Goal: Task Accomplishment & Management: Use online tool/utility

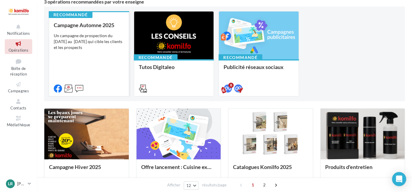
scroll to position [59, 0]
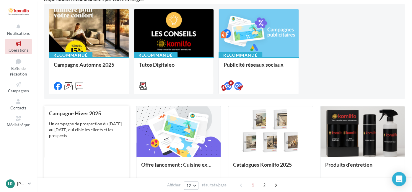
click at [124, 117] on div "Campagne Hiver 2025 Un campagne de prospection du 7 au 22 novembre 2025 qui cib…" at bounding box center [86, 150] width 75 height 78
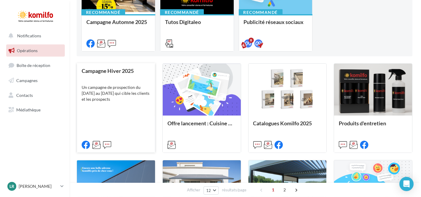
scroll to position [118, 0]
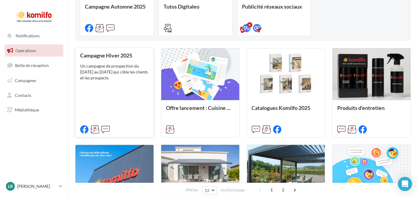
click at [125, 78] on div "Un campagne de prospection du [DATE] au [DATE] qui cible les clients et les pro…" at bounding box center [114, 72] width 69 height 18
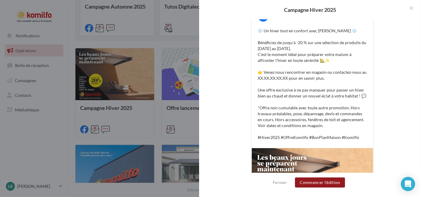
click at [319, 183] on button "Commencer l'édition" at bounding box center [320, 182] width 50 height 10
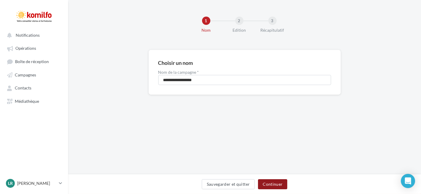
click at [276, 188] on button "Continuer" at bounding box center [272, 184] width 29 height 10
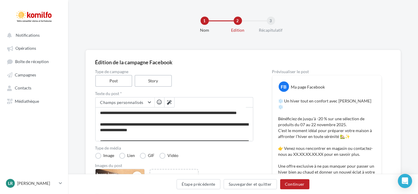
scroll to position [14, 0]
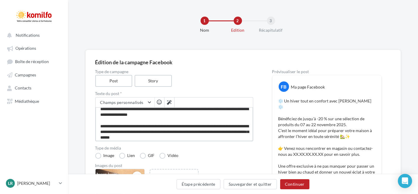
click at [241, 107] on textarea "**********" at bounding box center [174, 124] width 158 height 34
click at [242, 108] on textarea "**********" at bounding box center [174, 124] width 158 height 34
type textarea "**********"
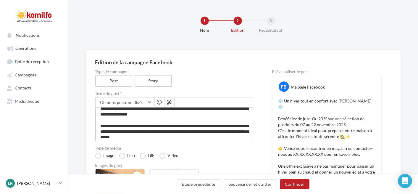
scroll to position [42, 0]
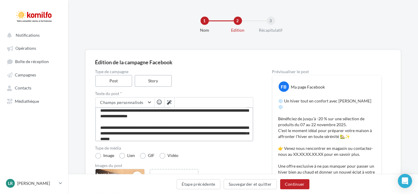
type textarea "**********"
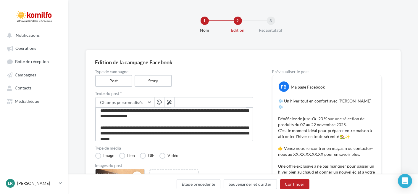
type textarea "**********"
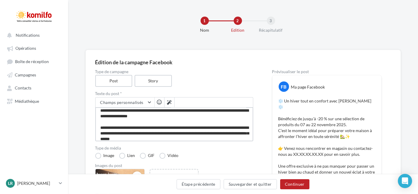
type textarea "**********"
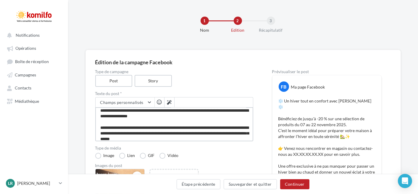
type textarea "**********"
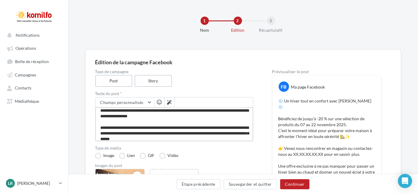
type textarea "**********"
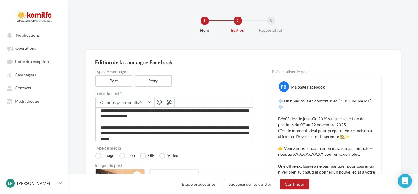
type textarea "**********"
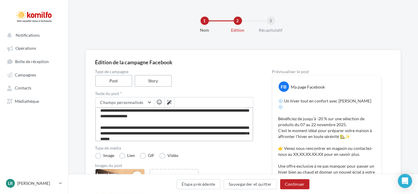
type textarea "**********"
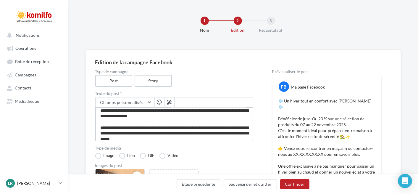
type textarea "**********"
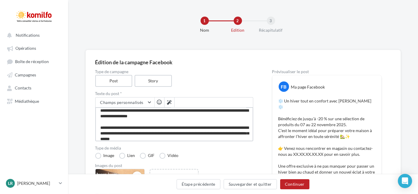
type textarea "**********"
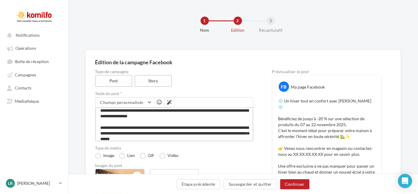
type textarea "**********"
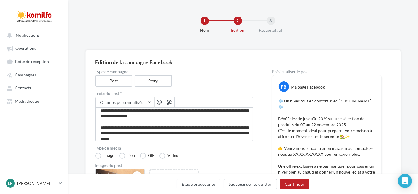
type textarea "**********"
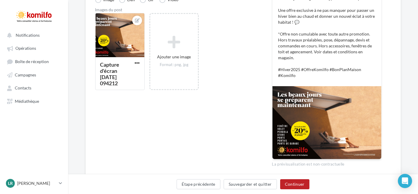
scroll to position [166, 0]
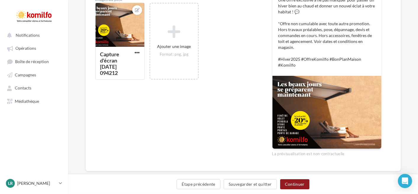
type textarea "**********"
click at [293, 185] on button "Continuer" at bounding box center [294, 184] width 29 height 10
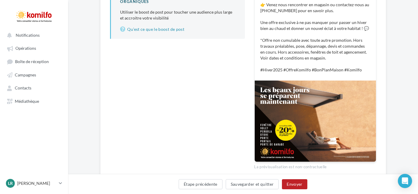
scroll to position [43, 0]
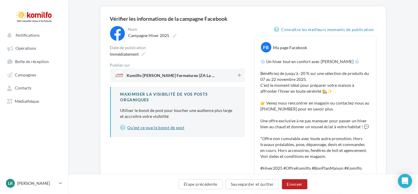
click at [180, 129] on link "Qu’est ce que le boost de post" at bounding box center [177, 127] width 115 height 7
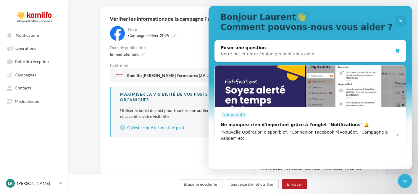
scroll to position [71, 0]
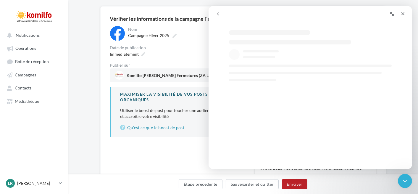
click at [171, 56] on div "Immédiatement" at bounding box center [177, 54] width 135 height 9
click at [402, 14] on icon "Fermer" at bounding box center [402, 13] width 5 height 5
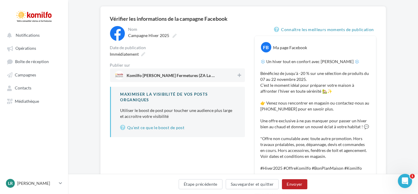
scroll to position [0, 0]
click at [141, 56] on icon at bounding box center [143, 54] width 4 height 4
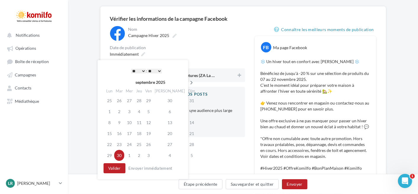
click at [188, 81] on icon at bounding box center [191, 82] width 7 height 4
click at [189, 82] on icon at bounding box center [192, 82] width 7 height 4
click at [109, 83] on icon at bounding box center [109, 82] width 7 height 4
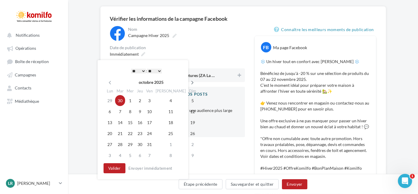
click at [189, 84] on icon at bounding box center [192, 82] width 7 height 4
click at [111, 83] on icon at bounding box center [109, 82] width 7 height 4
click at [189, 84] on icon at bounding box center [192, 82] width 7 height 4
click at [110, 113] on td "3" at bounding box center [110, 111] width 10 height 11
click at [120, 167] on button "Valider" at bounding box center [114, 168] width 22 height 10
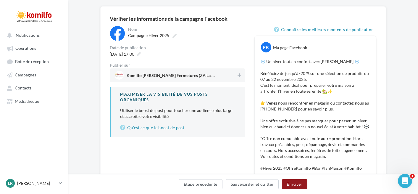
click at [293, 181] on button "Envoyer" at bounding box center [294, 184] width 25 height 10
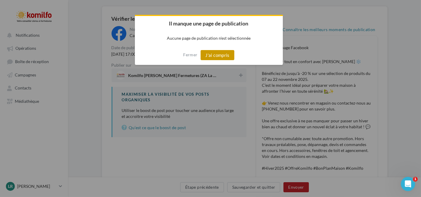
click at [226, 57] on button "J'ai compris" at bounding box center [217, 55] width 34 height 10
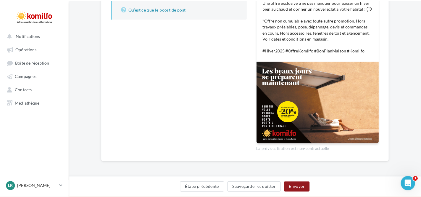
scroll to position [14, 0]
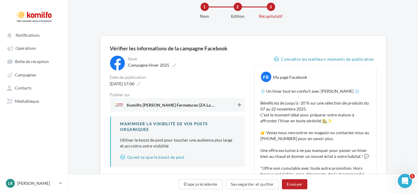
click at [238, 103] on icon at bounding box center [239, 105] width 4 height 4
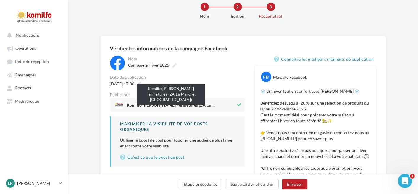
click at [183, 106] on span "Komilfo Régnier Fermetures (ZA La Marche, Vénès)" at bounding box center [171, 106] width 89 height 7
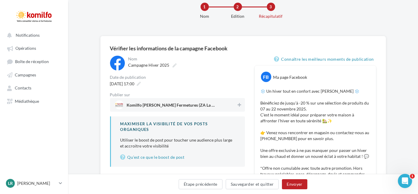
click at [187, 106] on span "Komilfo Régnier Fermetures (ZA La Marche, Vénès)" at bounding box center [171, 106] width 89 height 7
click at [297, 188] on button "Envoyer" at bounding box center [294, 184] width 25 height 10
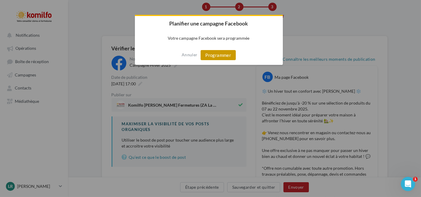
click at [226, 55] on button "Programmer" at bounding box center [217, 55] width 35 height 10
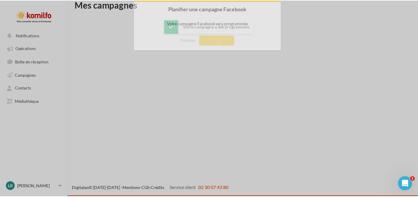
scroll to position [9, 0]
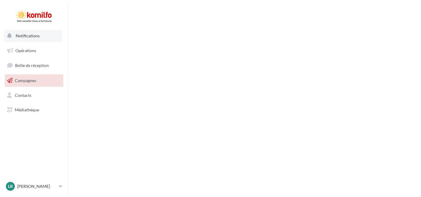
click at [34, 37] on span "Notifications" at bounding box center [28, 35] width 24 height 5
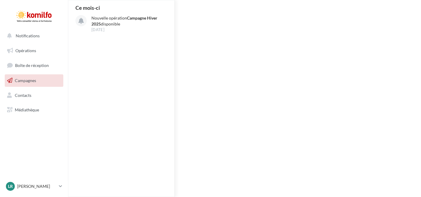
click at [25, 78] on span "Campagnes" at bounding box center [25, 80] width 21 height 5
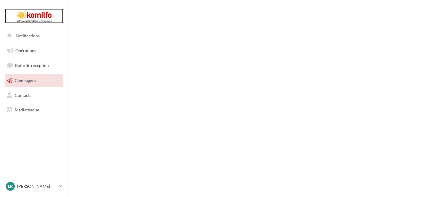
click at [30, 20] on div at bounding box center [33, 16] width 47 height 15
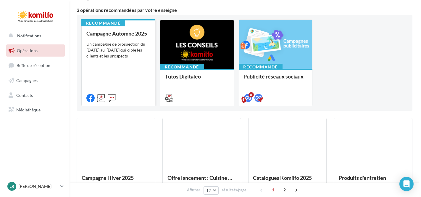
scroll to position [59, 0]
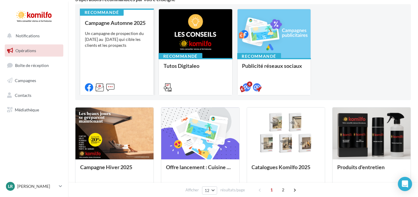
click at [121, 48] on div "Campagne Automne 2025 Un campagne de prospection du [DATE] au [DATE] qui cible …" at bounding box center [117, 55] width 64 height 70
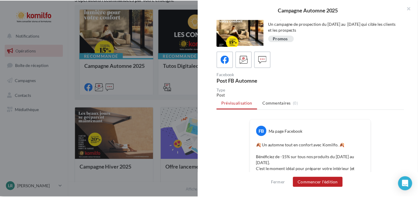
scroll to position [0, 0]
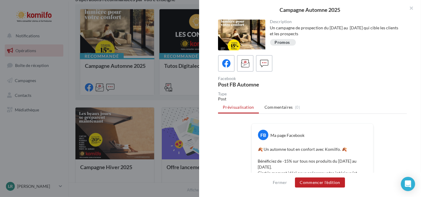
click at [170, 78] on div at bounding box center [210, 98] width 421 height 197
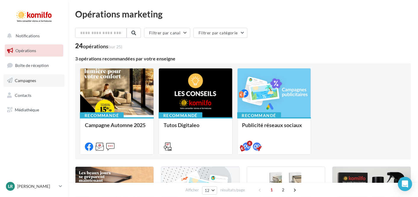
click at [39, 76] on link "Campagnes" at bounding box center [34, 80] width 61 height 12
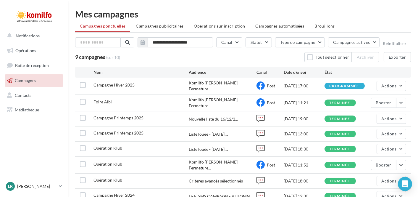
click at [50, 52] on link "Opérations" at bounding box center [34, 50] width 61 height 12
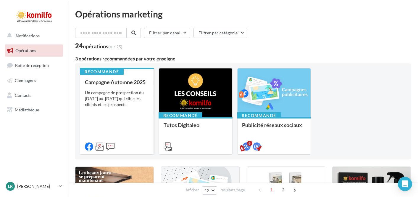
click at [119, 105] on div "Un campagne de prospection du [DATE] au [DATE] qui cible les clients et les pro…" at bounding box center [117, 99] width 64 height 18
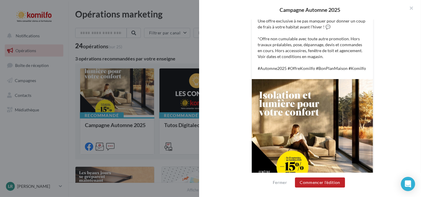
scroll to position [217, 0]
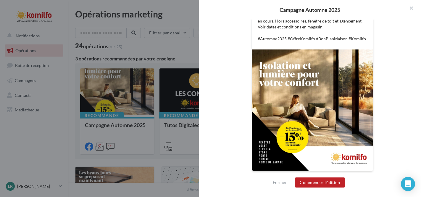
click at [166, 106] on div at bounding box center [210, 98] width 421 height 197
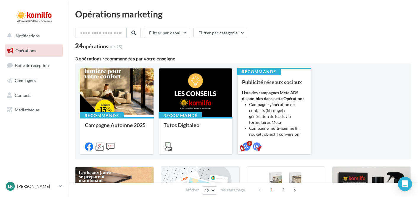
click at [279, 94] on strong "Liste des campagnes Meta ADS disponibles dans cette Opération :" at bounding box center [273, 95] width 62 height 11
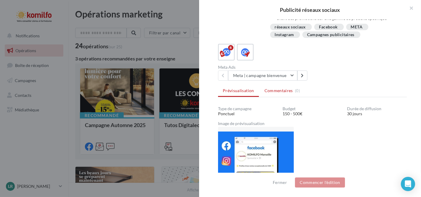
scroll to position [113, 0]
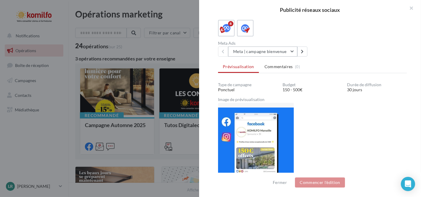
click at [290, 52] on button "Meta | campagne bienvenue" at bounding box center [262, 51] width 69 height 10
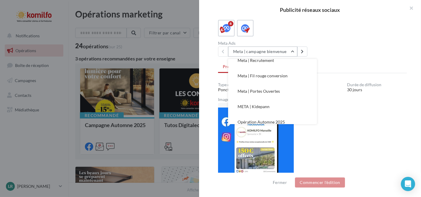
scroll to position [58, 0]
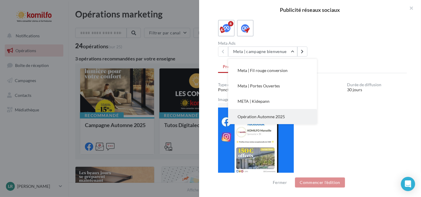
click at [283, 113] on button "Opération Automne 2025" at bounding box center [272, 116] width 89 height 15
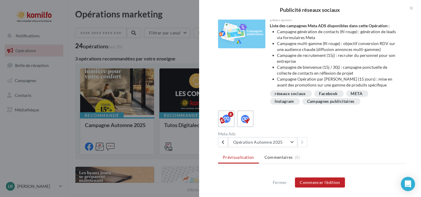
scroll to position [0, 0]
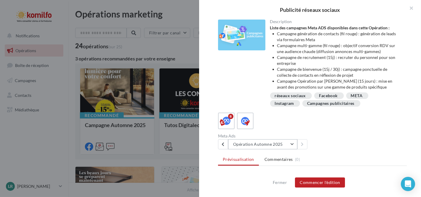
click at [287, 147] on button "Opération Automne 2025" at bounding box center [262, 144] width 69 height 10
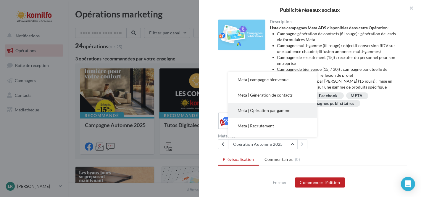
click at [283, 113] on button "Meta | Opération par gamme" at bounding box center [272, 110] width 89 height 15
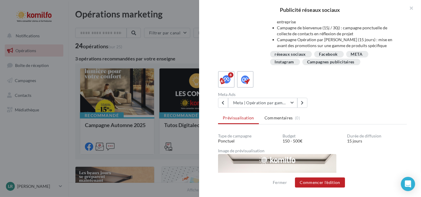
scroll to position [17, 0]
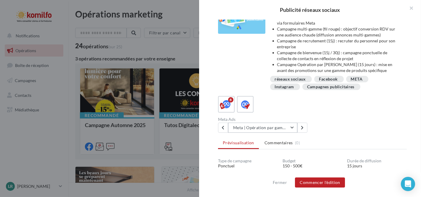
click at [275, 126] on button "Meta | Opération par gamme" at bounding box center [262, 127] width 69 height 10
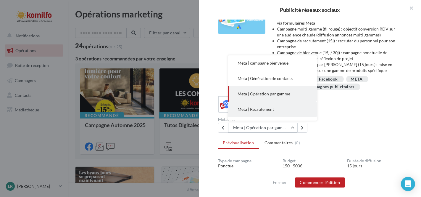
scroll to position [30, 0]
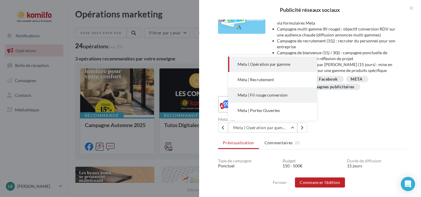
click at [285, 97] on button "Meta | Fil rouge conversion" at bounding box center [272, 94] width 89 height 15
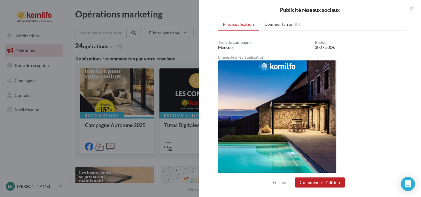
scroll to position [76, 0]
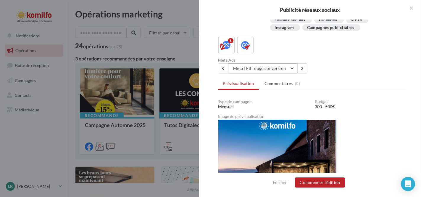
click at [276, 69] on button "Meta | Fil rouge conversion" at bounding box center [262, 68] width 69 height 10
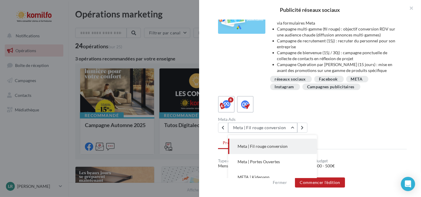
scroll to position [28, 0]
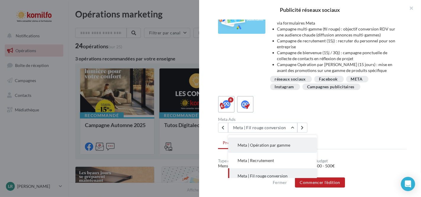
click at [290, 146] on button "Meta | Opération par gamme" at bounding box center [272, 144] width 89 height 15
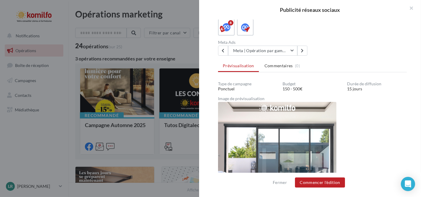
scroll to position [135, 0]
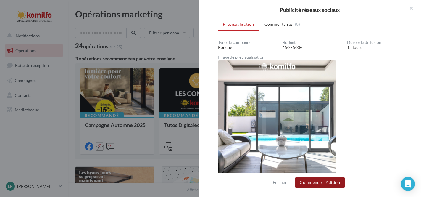
click at [331, 183] on button "Commencer l'édition" at bounding box center [320, 182] width 50 height 10
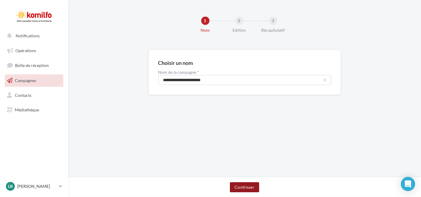
click at [239, 186] on button "Continuer" at bounding box center [244, 187] width 29 height 10
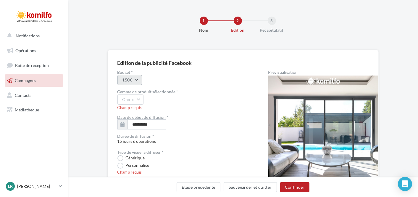
click at [136, 75] on button "150€" at bounding box center [129, 80] width 25 height 10
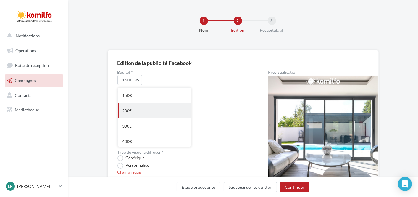
click at [141, 116] on div "200€" at bounding box center [154, 110] width 73 height 15
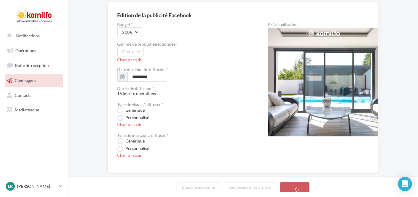
scroll to position [59, 0]
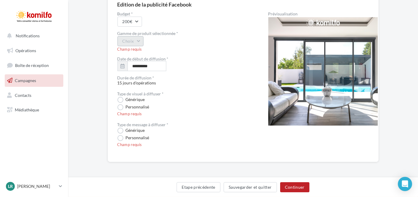
click at [131, 44] on button "Choix" at bounding box center [130, 41] width 26 height 10
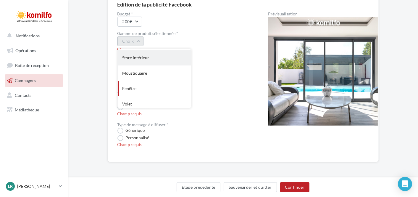
scroll to position [59, 0]
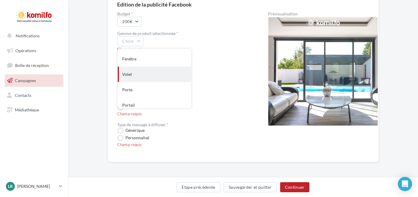
click at [161, 67] on div "Volet" at bounding box center [154, 74] width 73 height 15
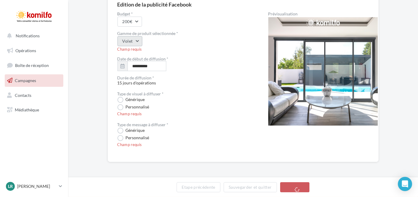
click at [129, 43] on button "Volet" at bounding box center [129, 41] width 25 height 10
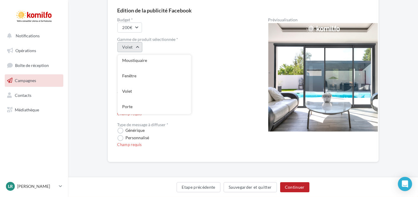
scroll to position [42, 0]
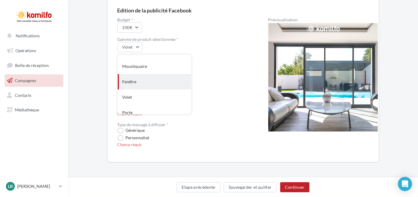
click at [133, 79] on div "Fenêtre" at bounding box center [154, 81] width 73 height 15
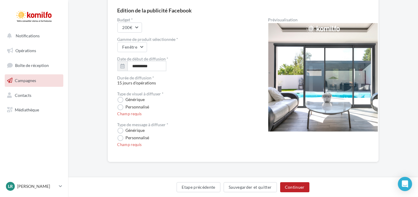
click at [256, 140] on div "**********" at bounding box center [242, 85] width 251 height 134
click at [139, 65] on input "**********" at bounding box center [146, 66] width 39 height 10
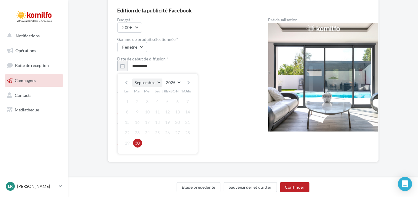
click at [160, 80] on button "Septembre" at bounding box center [147, 82] width 30 height 8
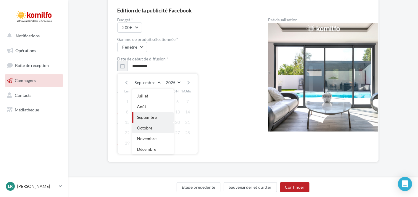
click at [166, 129] on button "Octobre" at bounding box center [152, 127] width 41 height 11
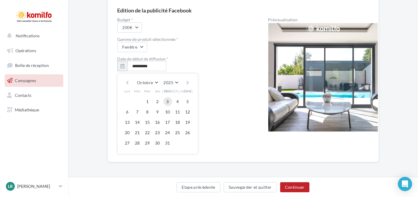
click at [167, 103] on button "3" at bounding box center [167, 101] width 9 height 9
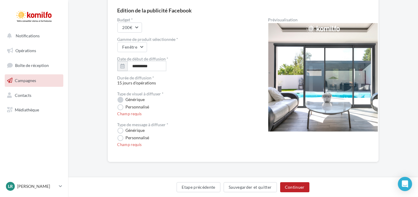
click at [125, 100] on label "Générique" at bounding box center [130, 100] width 27 height 6
click at [122, 106] on label "Personnalisé" at bounding box center [133, 107] width 32 height 6
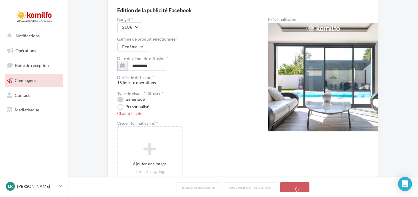
click at [122, 96] on label "Générique" at bounding box center [130, 99] width 27 height 6
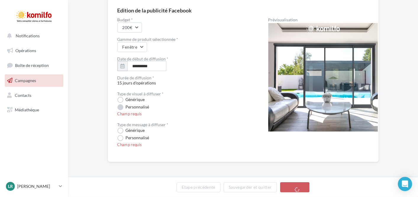
click at [121, 108] on label "Personnalisé" at bounding box center [133, 107] width 32 height 6
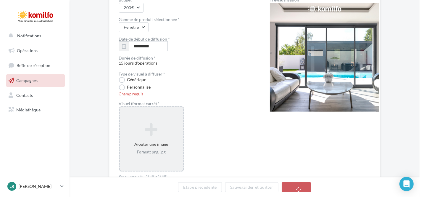
scroll to position [82, 0]
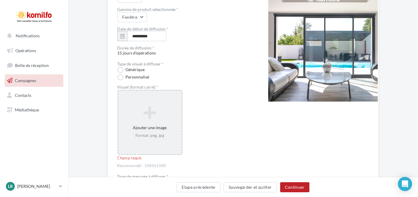
click at [173, 129] on div "Ajouter une image Format: png, jpg" at bounding box center [149, 122] width 63 height 38
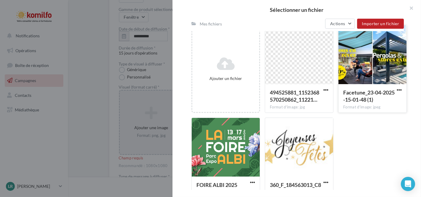
scroll to position [71, 0]
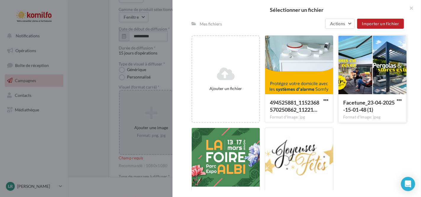
click at [366, 71] on div at bounding box center [372, 64] width 68 height 59
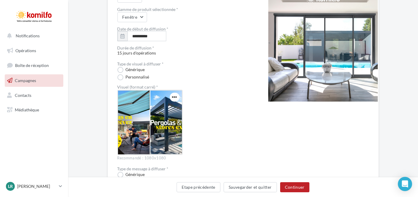
click at [294, 157] on div "Prévisualisation La prévisualisation est non-contractuelle" at bounding box center [318, 92] width 100 height 208
click at [133, 37] on input "**********" at bounding box center [146, 36] width 39 height 10
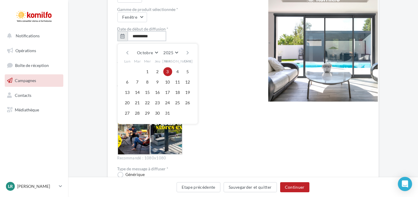
click at [135, 37] on input "**********" at bounding box center [146, 36] width 39 height 10
type input "**********"
drag, startPoint x: 210, startPoint y: 122, endPoint x: 210, endPoint y: 114, distance: 8.0
click at [210, 120] on div "Visuel (format carré) *" at bounding box center [183, 120] width 132 height 70
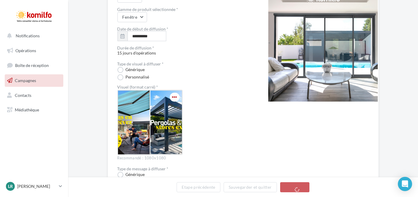
click at [175, 95] on span "button" at bounding box center [174, 96] width 5 height 5
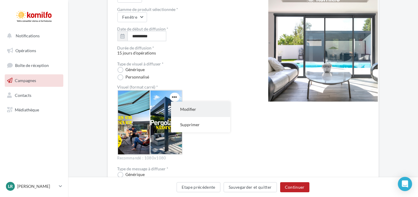
click at [175, 108] on button "Modifier" at bounding box center [200, 108] width 59 height 15
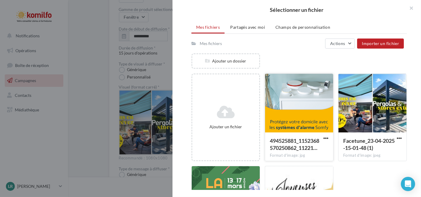
scroll to position [30, 0]
